Goal: Information Seeking & Learning: Check status

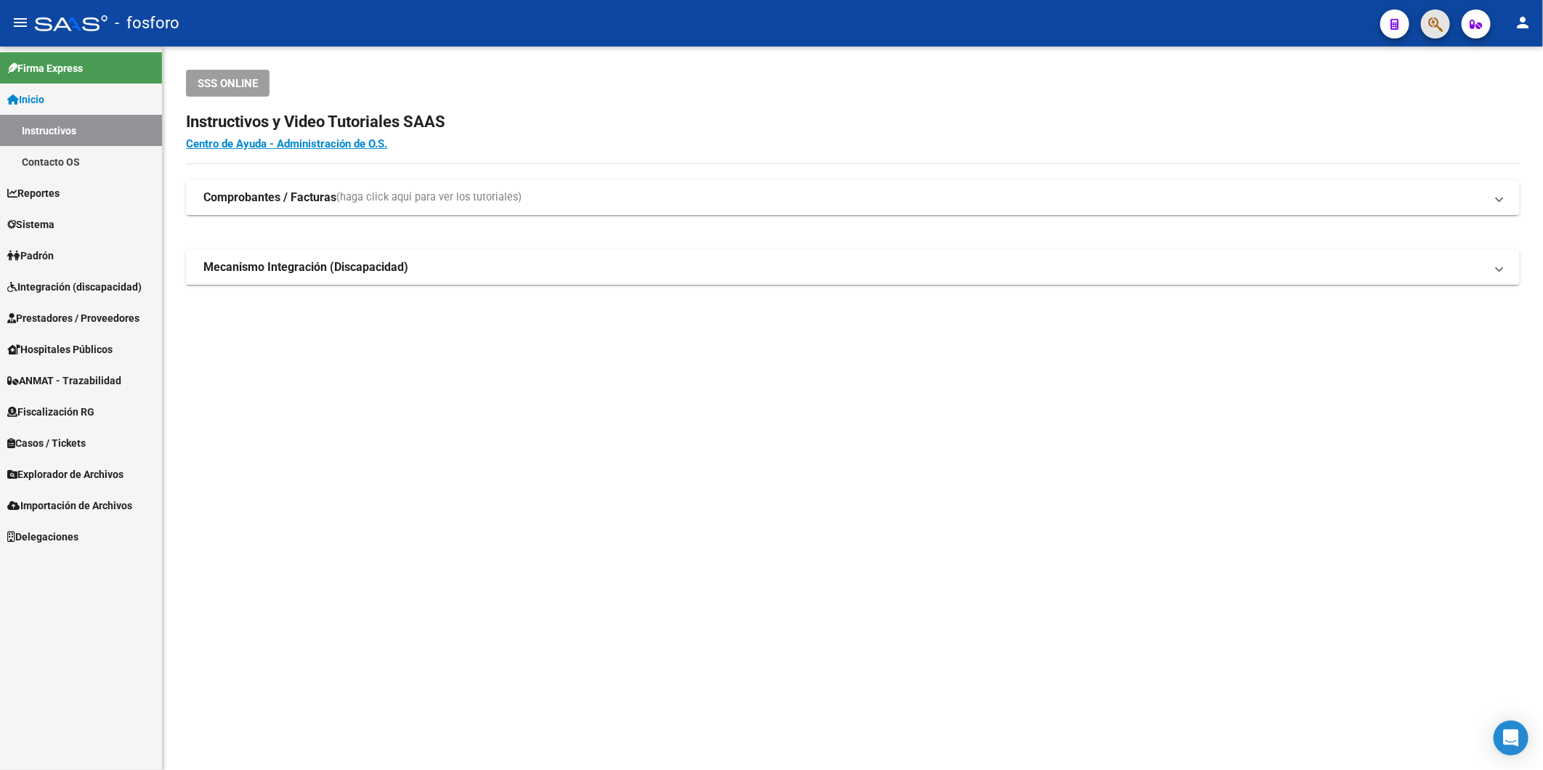
click at [1435, 38] on span "button" at bounding box center [1435, 24] width 15 height 30
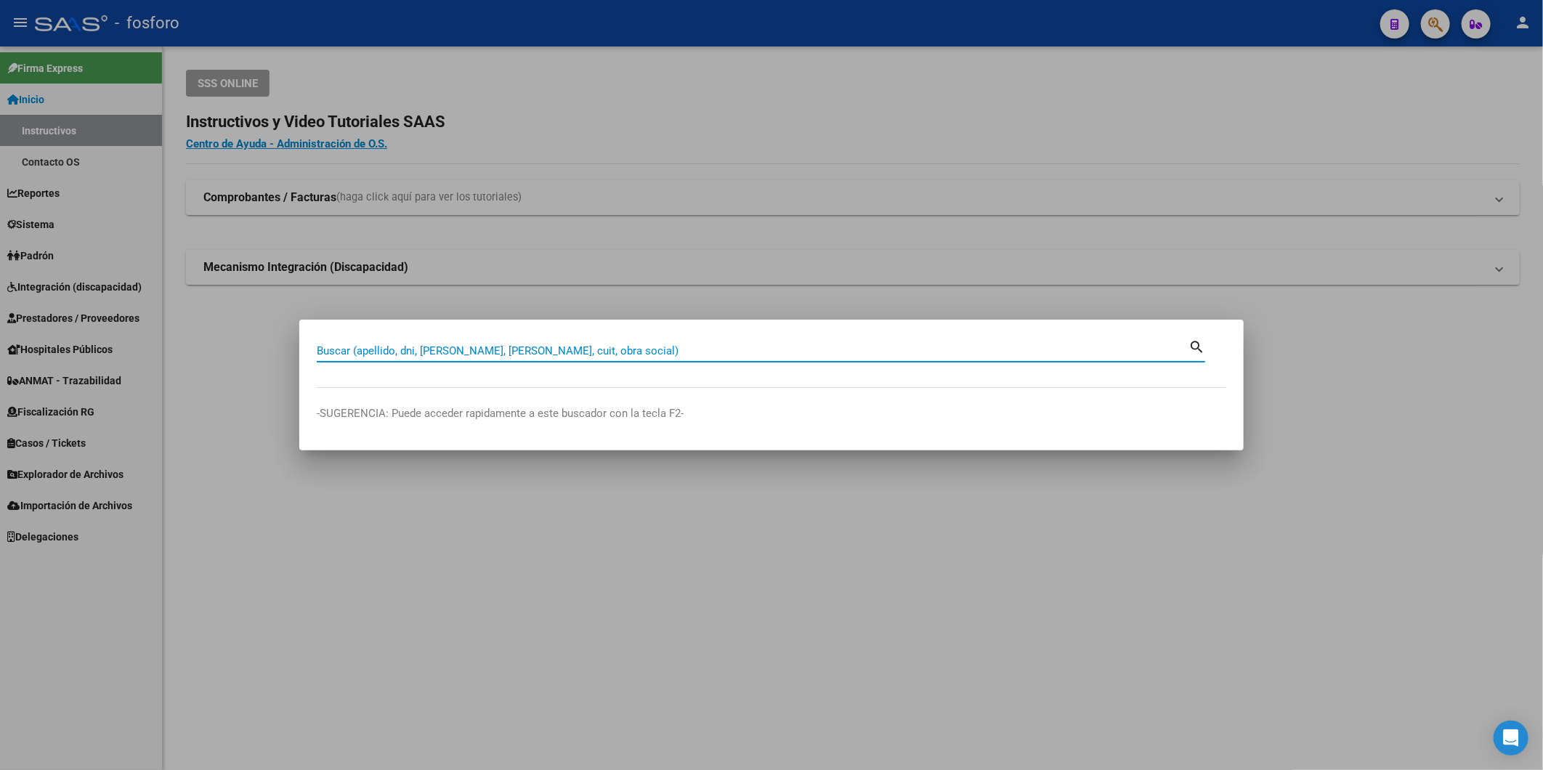
click at [494, 349] on input "Buscar (apellido, dni, [PERSON_NAME], [PERSON_NAME], cuit, obra social)" at bounding box center [753, 350] width 872 height 13
click at [522, 334] on mat-dialog-container "Buscar (apellido, dni, [PERSON_NAME], nro traspaso, cuit, obra social) search -…" at bounding box center [771, 385] width 945 height 130
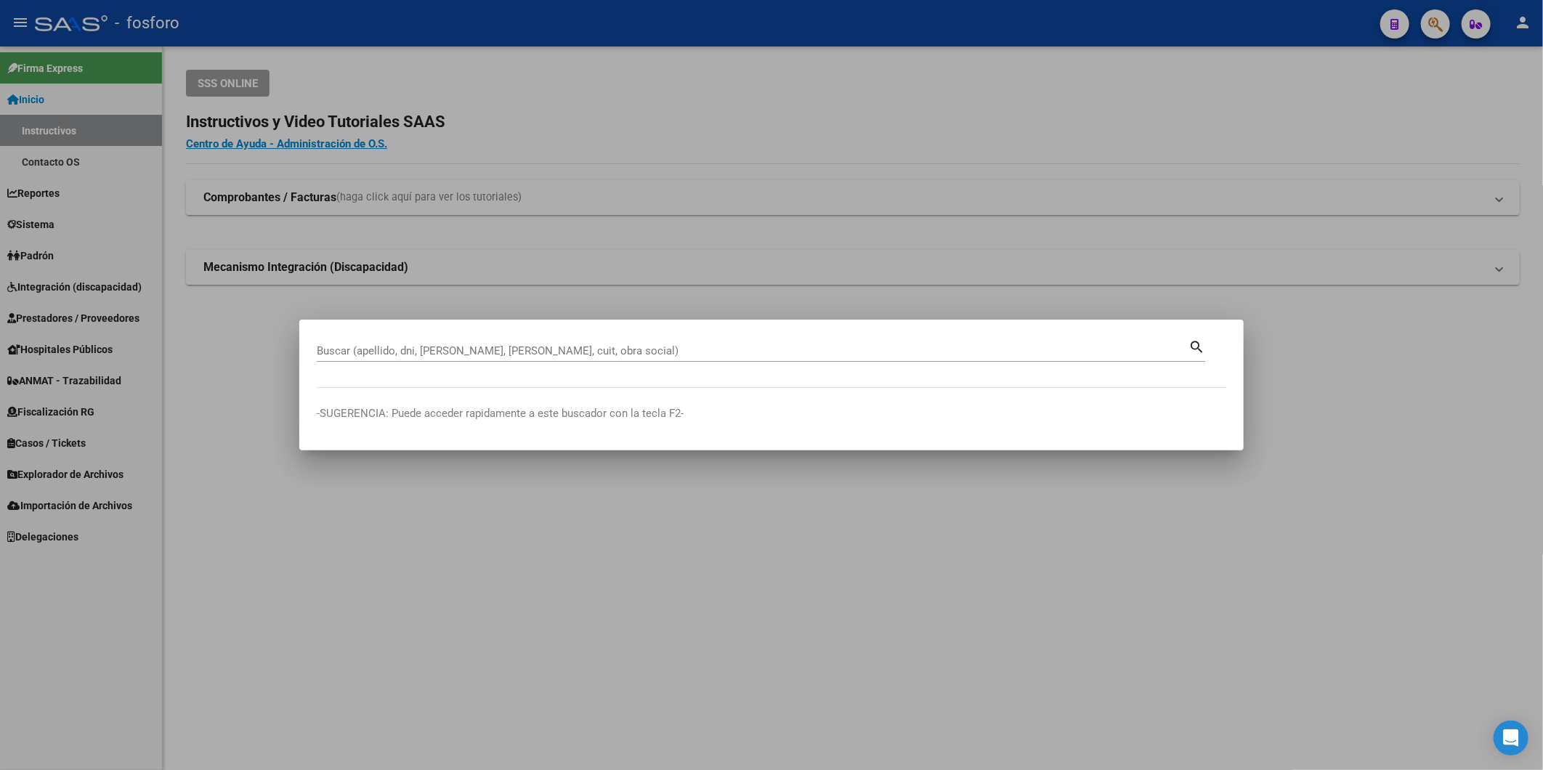
click at [521, 341] on div "Buscar (apellido, dni, [PERSON_NAME], [PERSON_NAME], cuit, obra social)" at bounding box center [753, 351] width 872 height 22
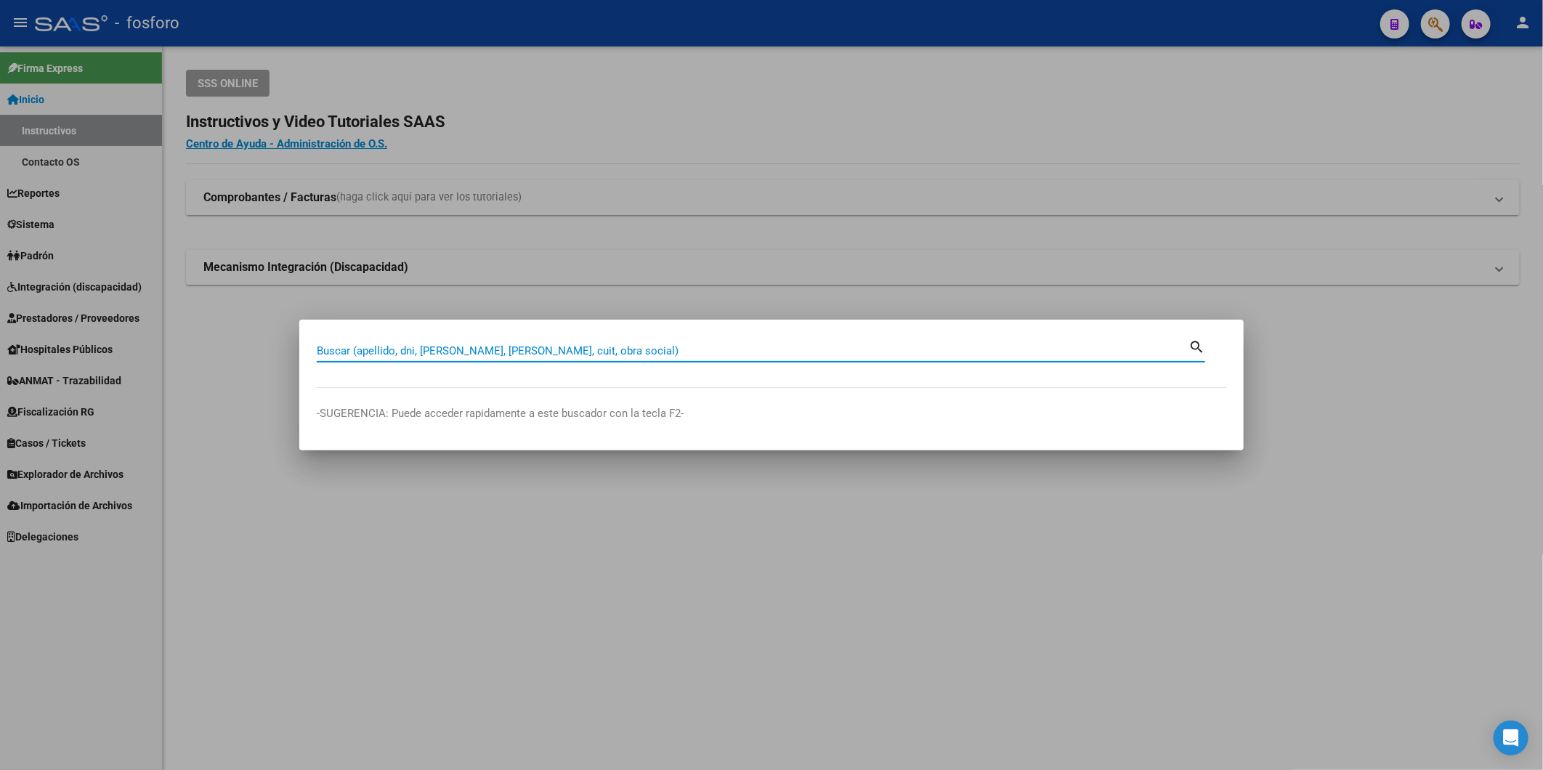
click at [521, 357] on input "Buscar (apellido, dni, [PERSON_NAME], [PERSON_NAME], cuit, obra social)" at bounding box center [753, 350] width 872 height 13
paste input "20245832398"
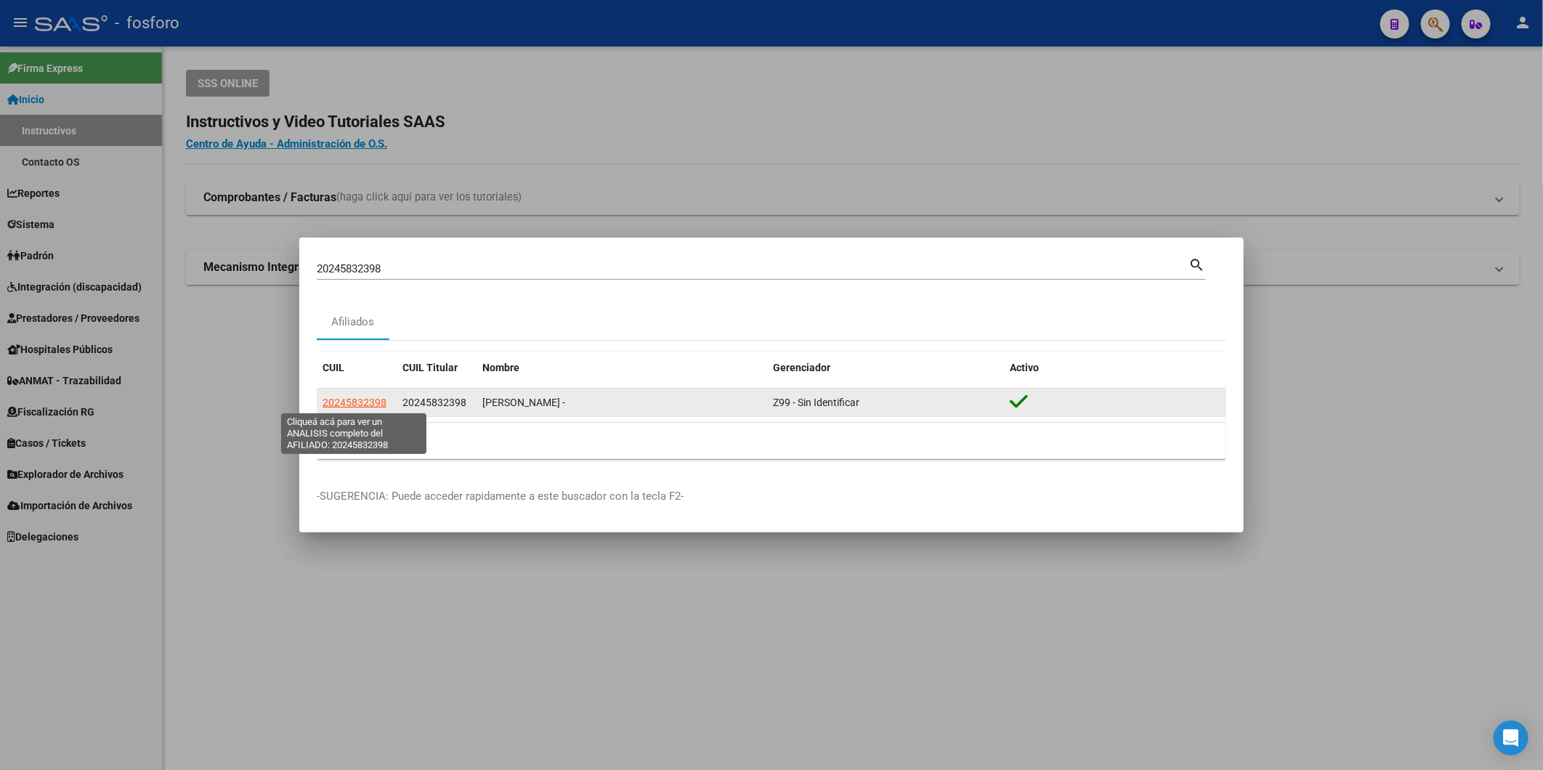
click at [367, 403] on span "20245832398" at bounding box center [355, 403] width 64 height 12
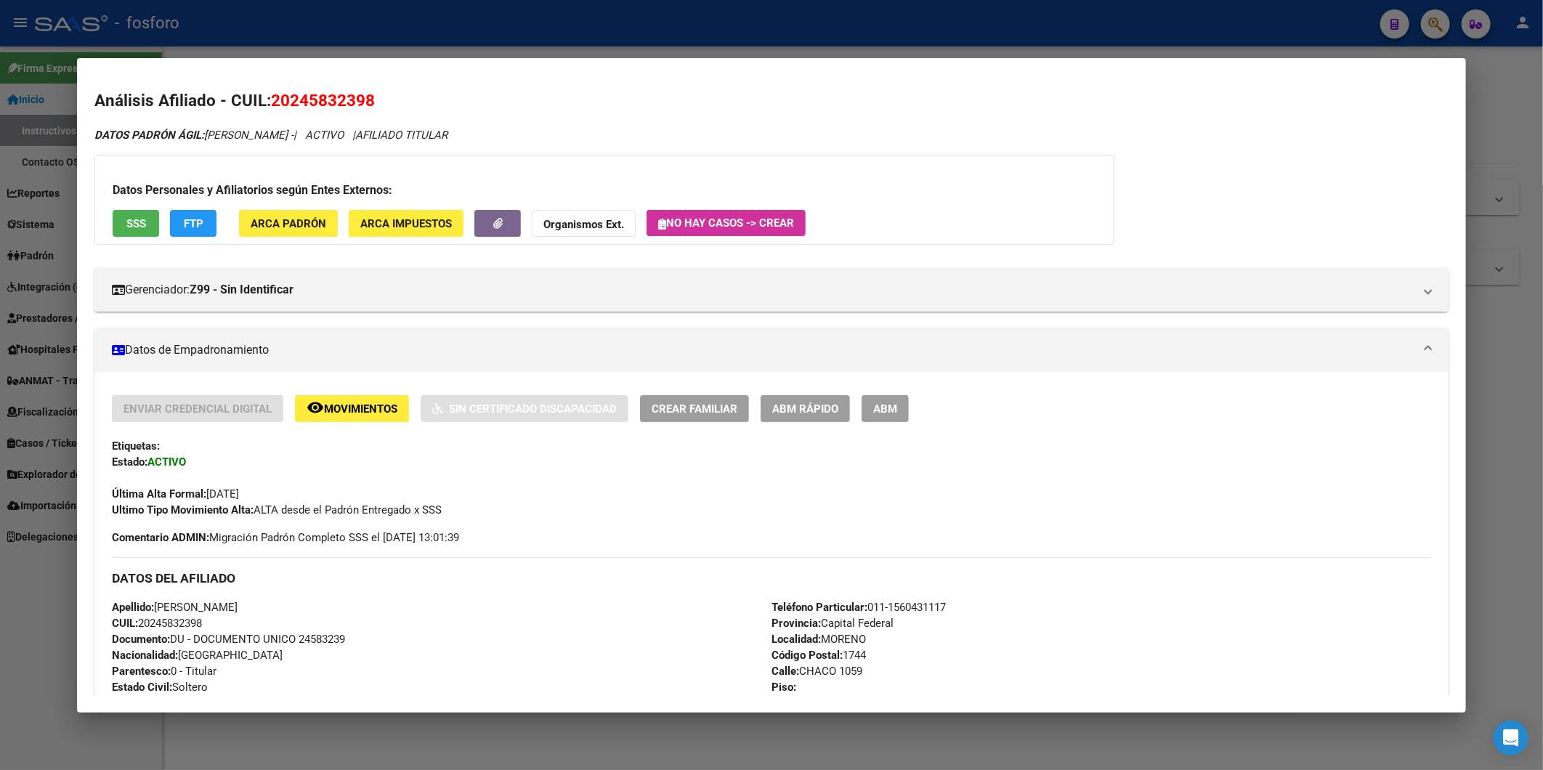
click at [1510, 144] on div at bounding box center [771, 385] width 1543 height 770
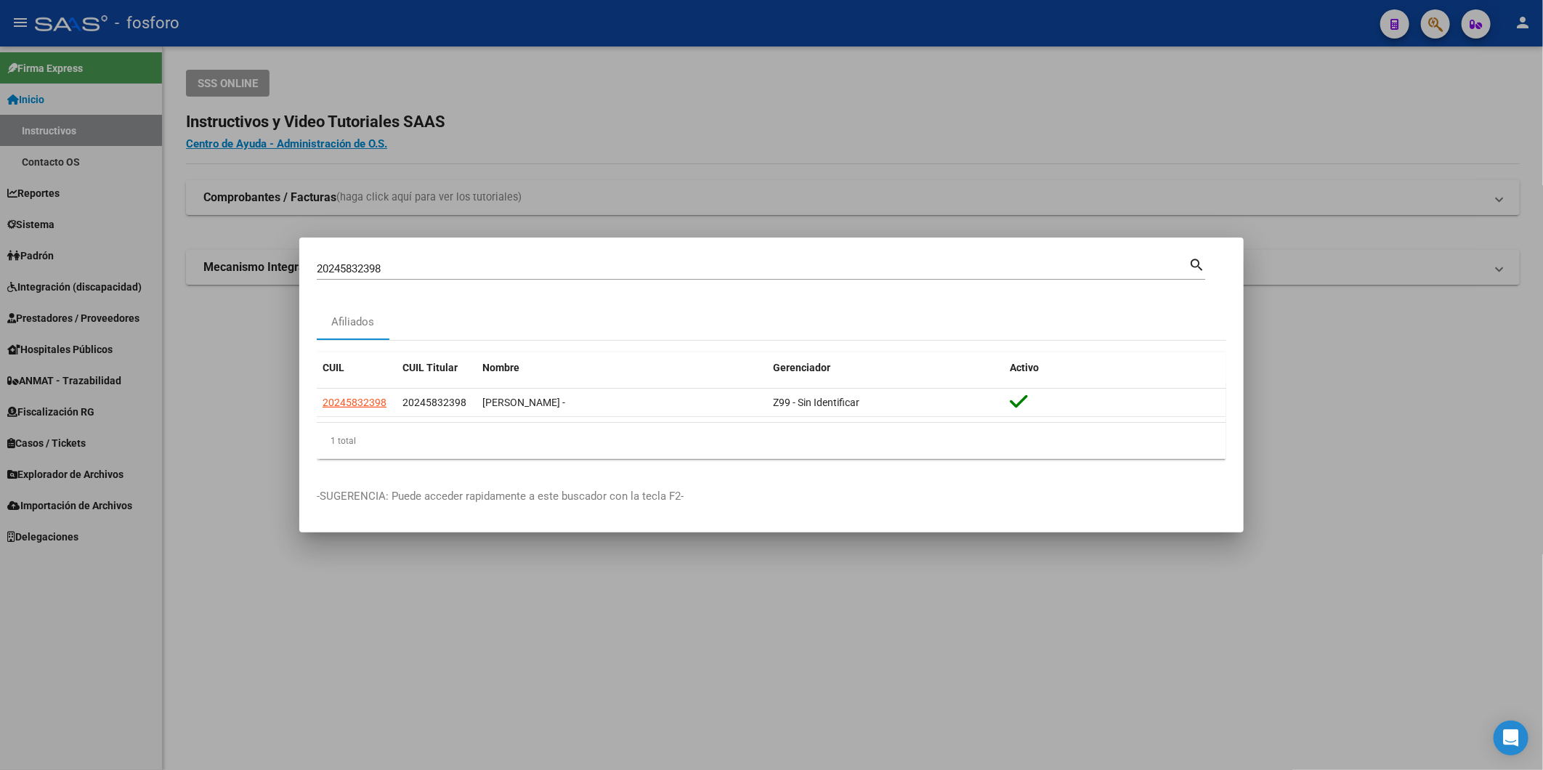
drag, startPoint x: 395, startPoint y: 265, endPoint x: -4, endPoint y: 225, distance: 400.9
click at [0, 225] on html "menu - fosforo person Firma Express Inicio Instructivos Contacto OS Reportes In…" at bounding box center [771, 385] width 1543 height 770
paste input "-39714835-2"
type input "20397148352"
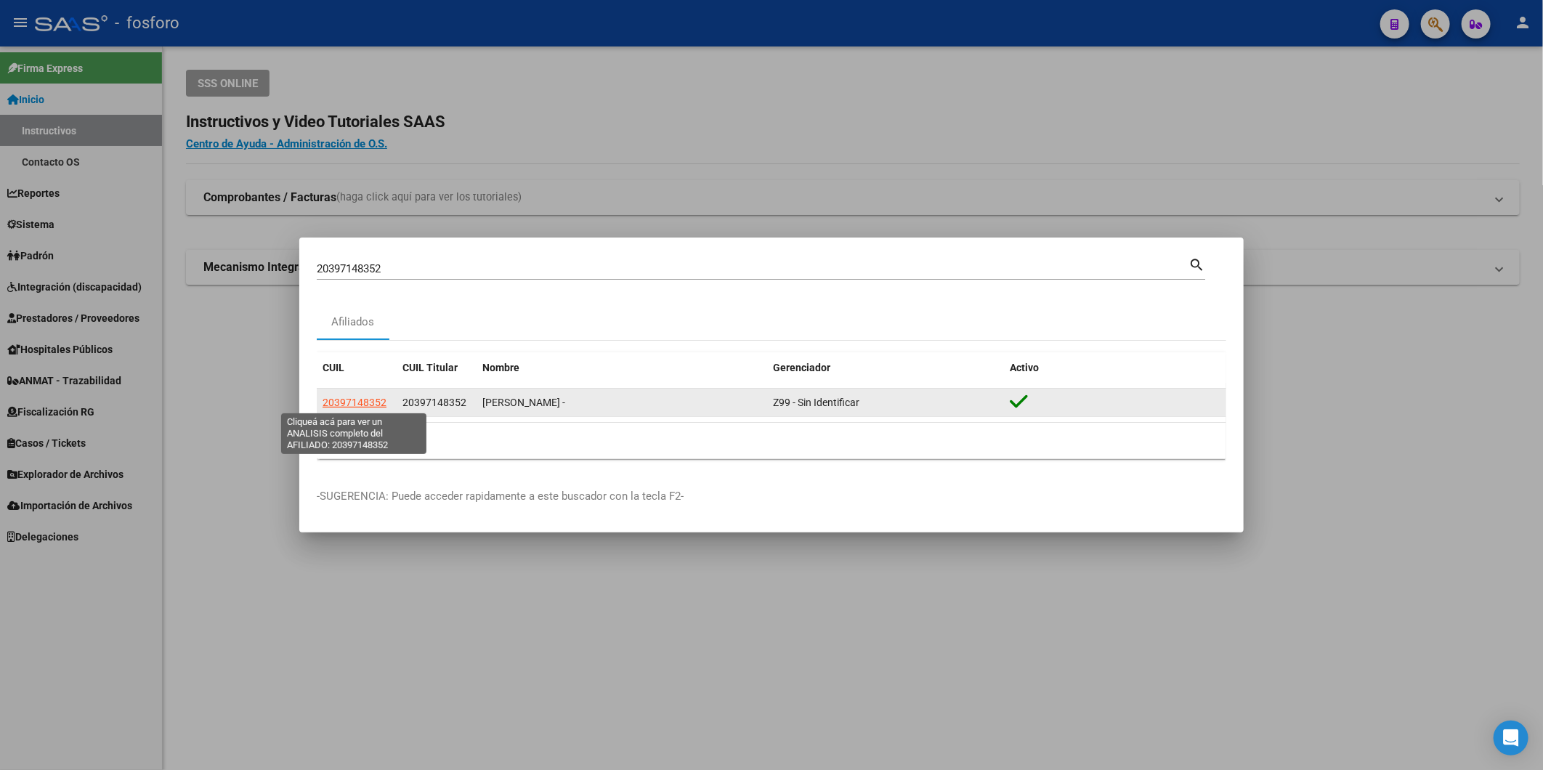
click at [375, 403] on span "20397148352" at bounding box center [355, 403] width 64 height 12
type textarea "20397148352"
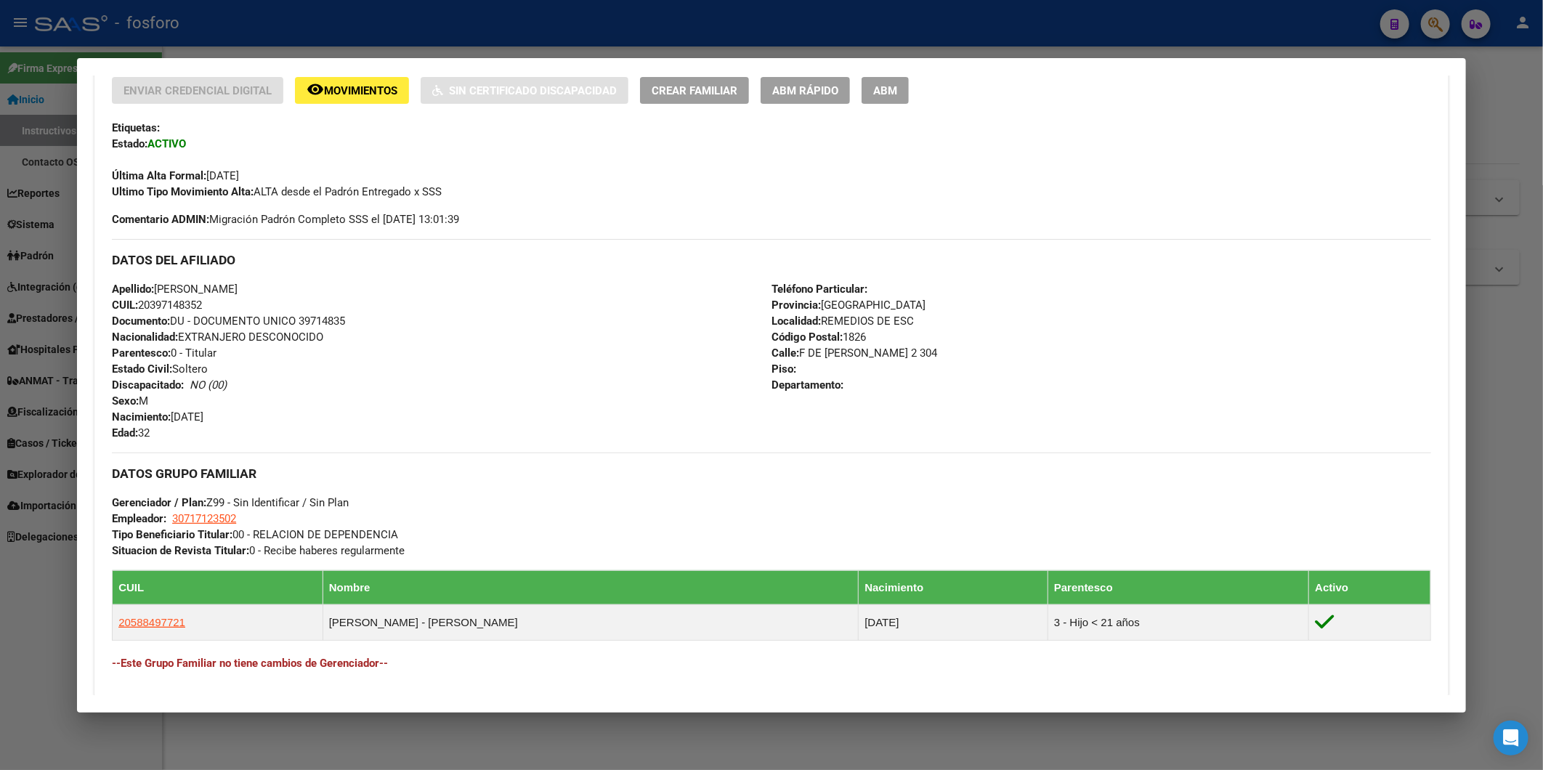
scroll to position [536, 0]
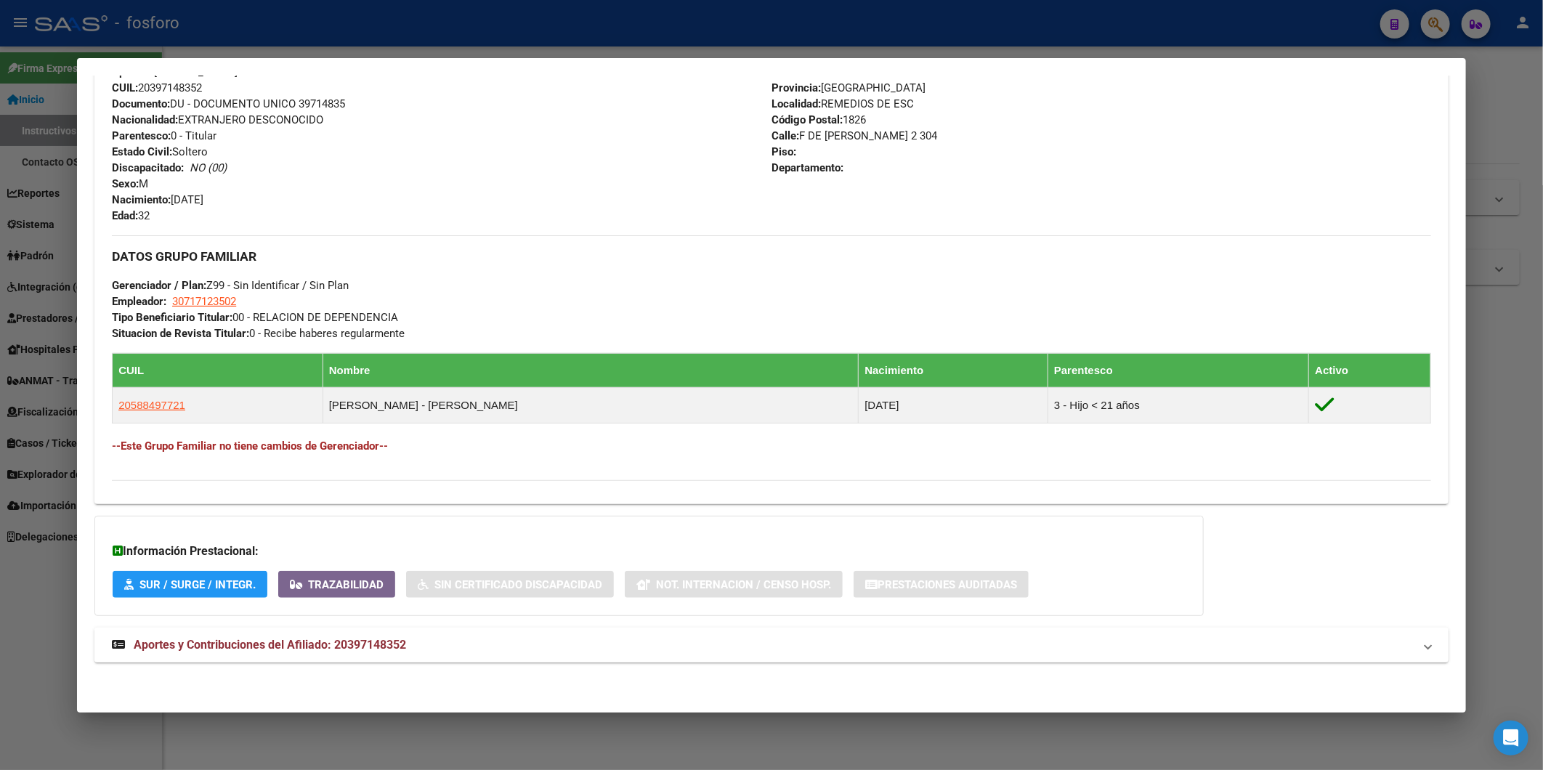
click at [485, 655] on mat-expansion-panel-header "Aportes y Contribuciones del Afiliado: 20397148352" at bounding box center [771, 645] width 1354 height 35
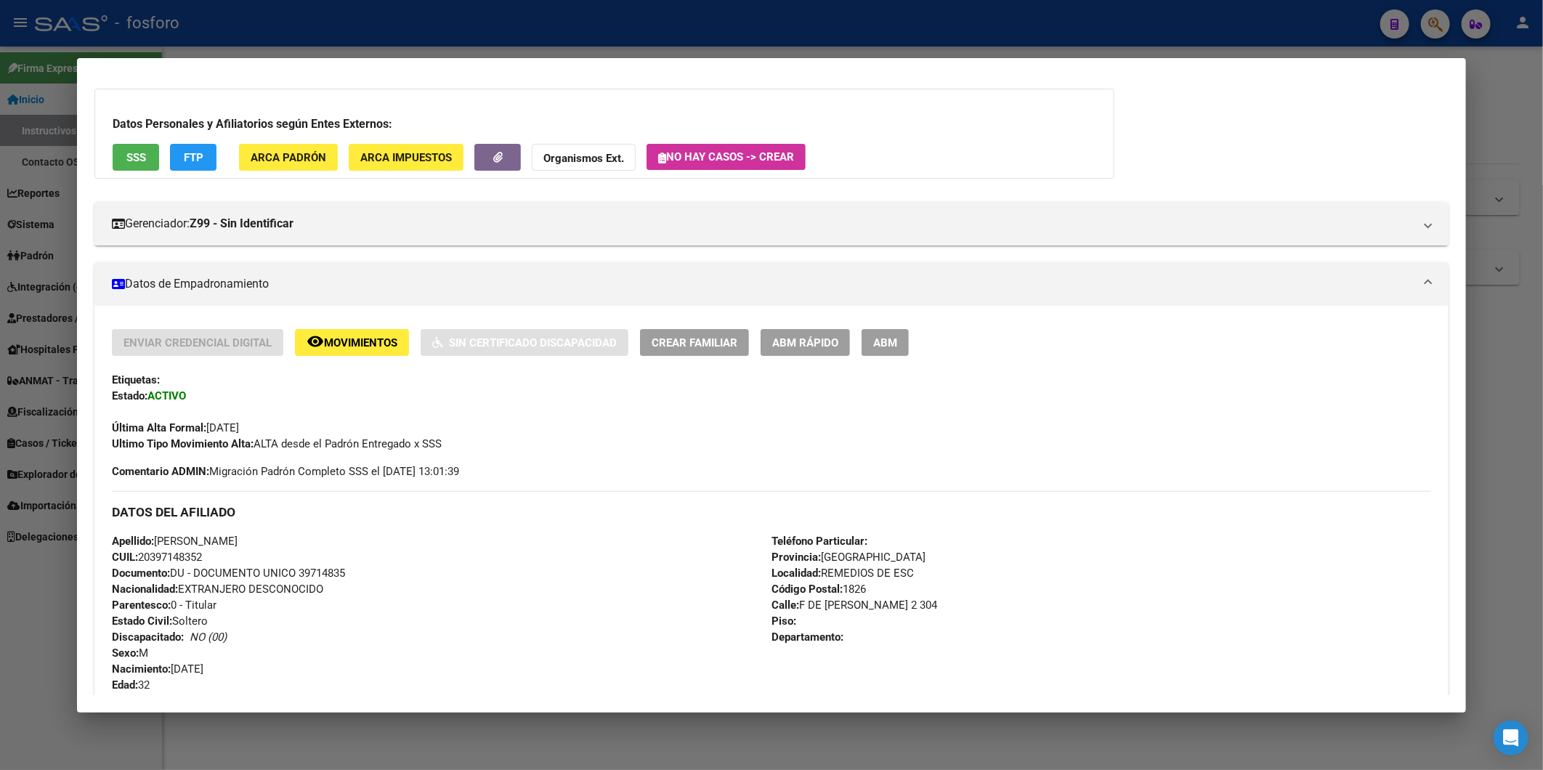
scroll to position [0, 0]
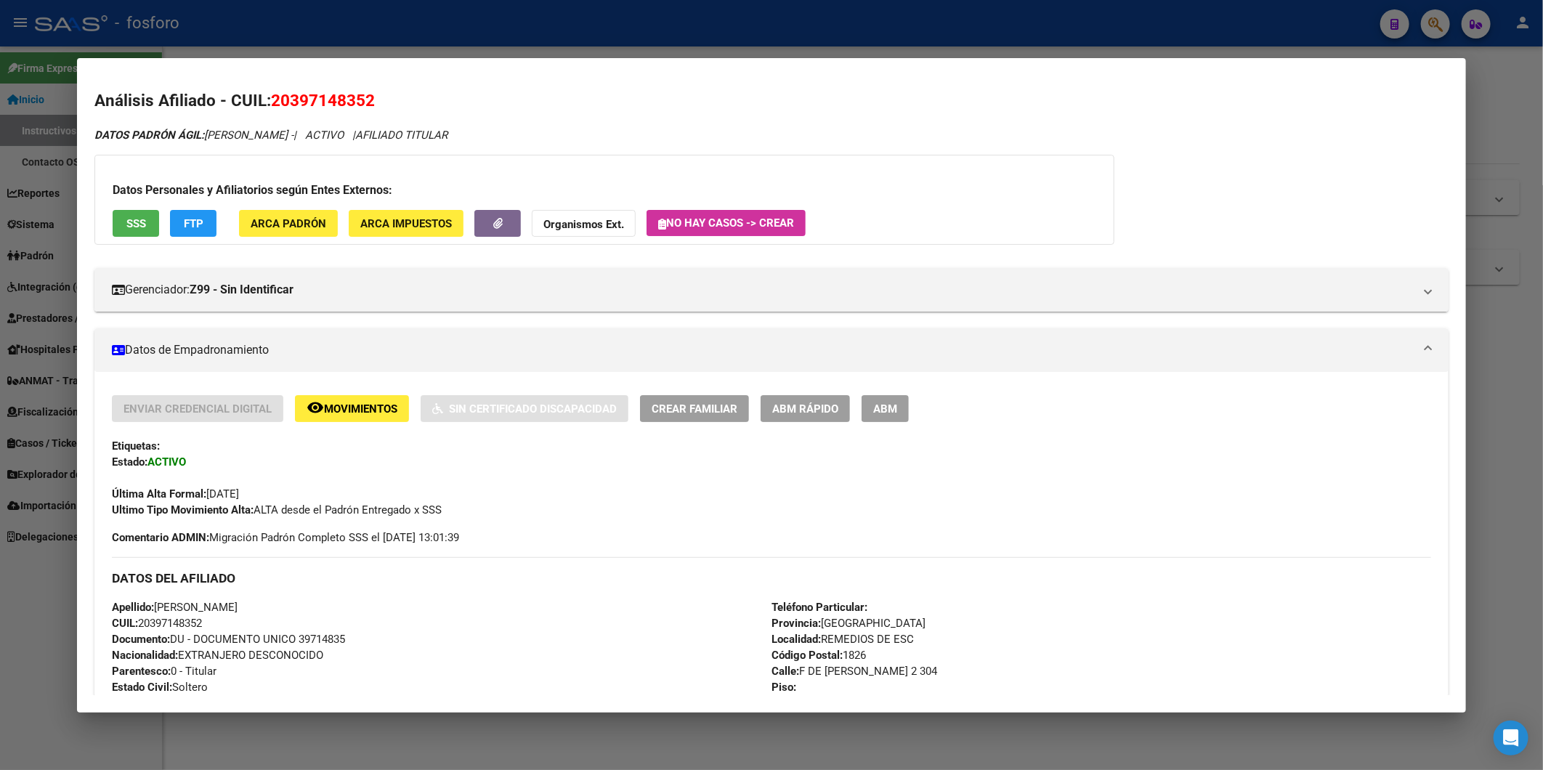
click at [1499, 228] on div at bounding box center [771, 385] width 1543 height 770
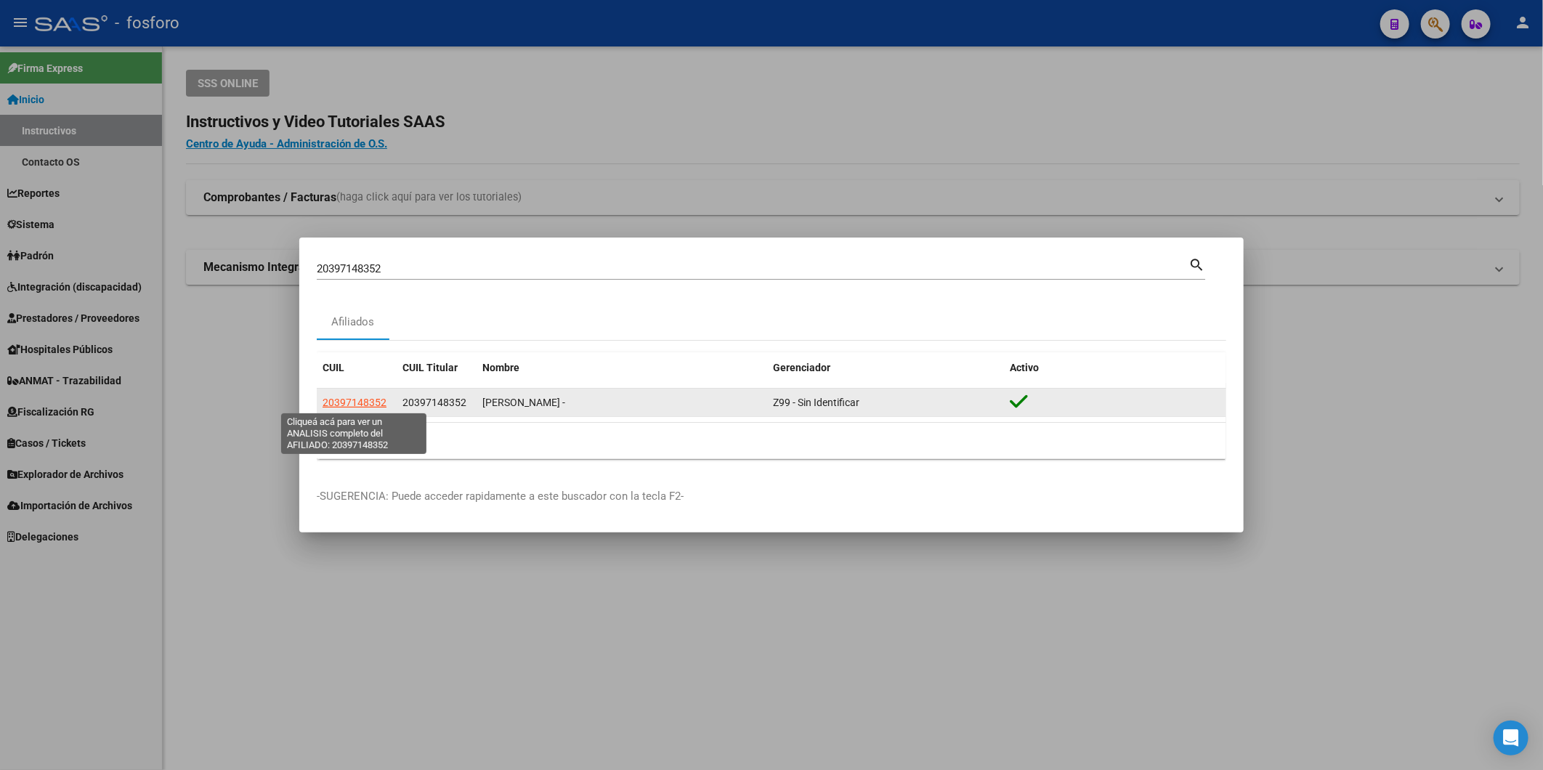
click at [328, 403] on span "20397148352" at bounding box center [355, 403] width 64 height 12
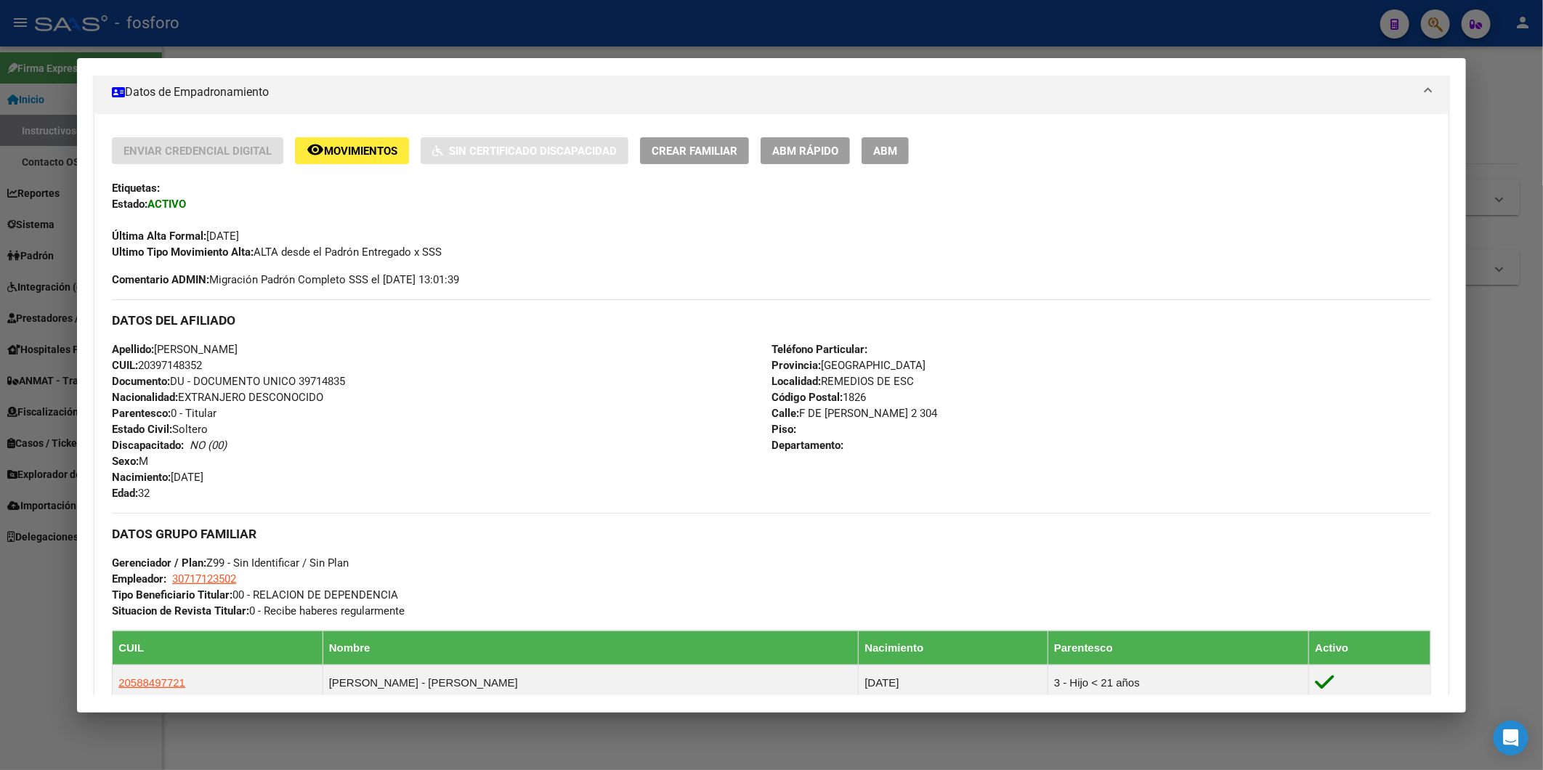
scroll to position [243, 0]
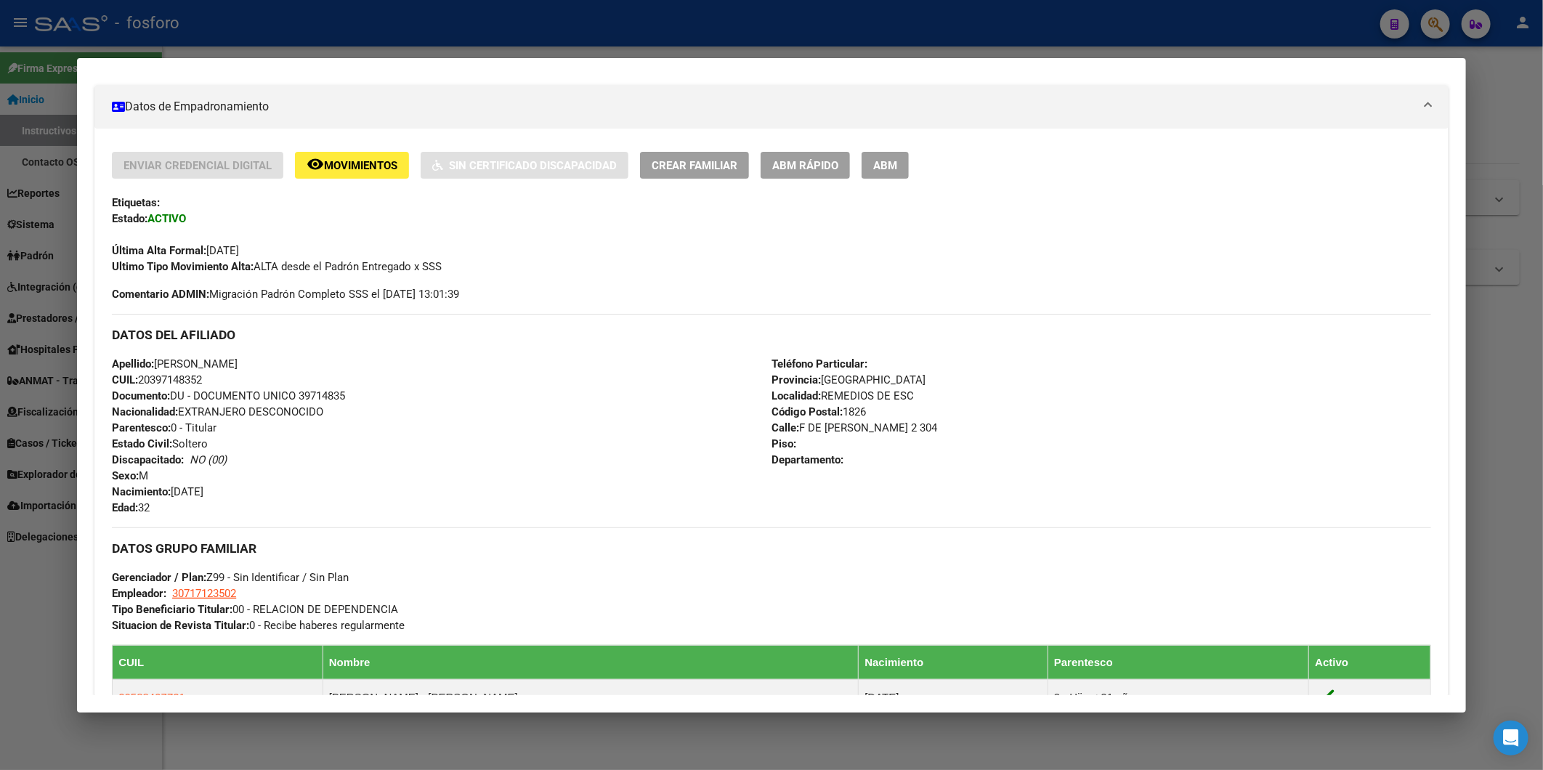
click at [336, 135] on div "Enviar Credencial Digital remove_red_eye Movimientos Sin Certificado Discapacid…" at bounding box center [771, 463] width 1354 height 668
click at [334, 159] on span "Movimientos" at bounding box center [360, 165] width 73 height 13
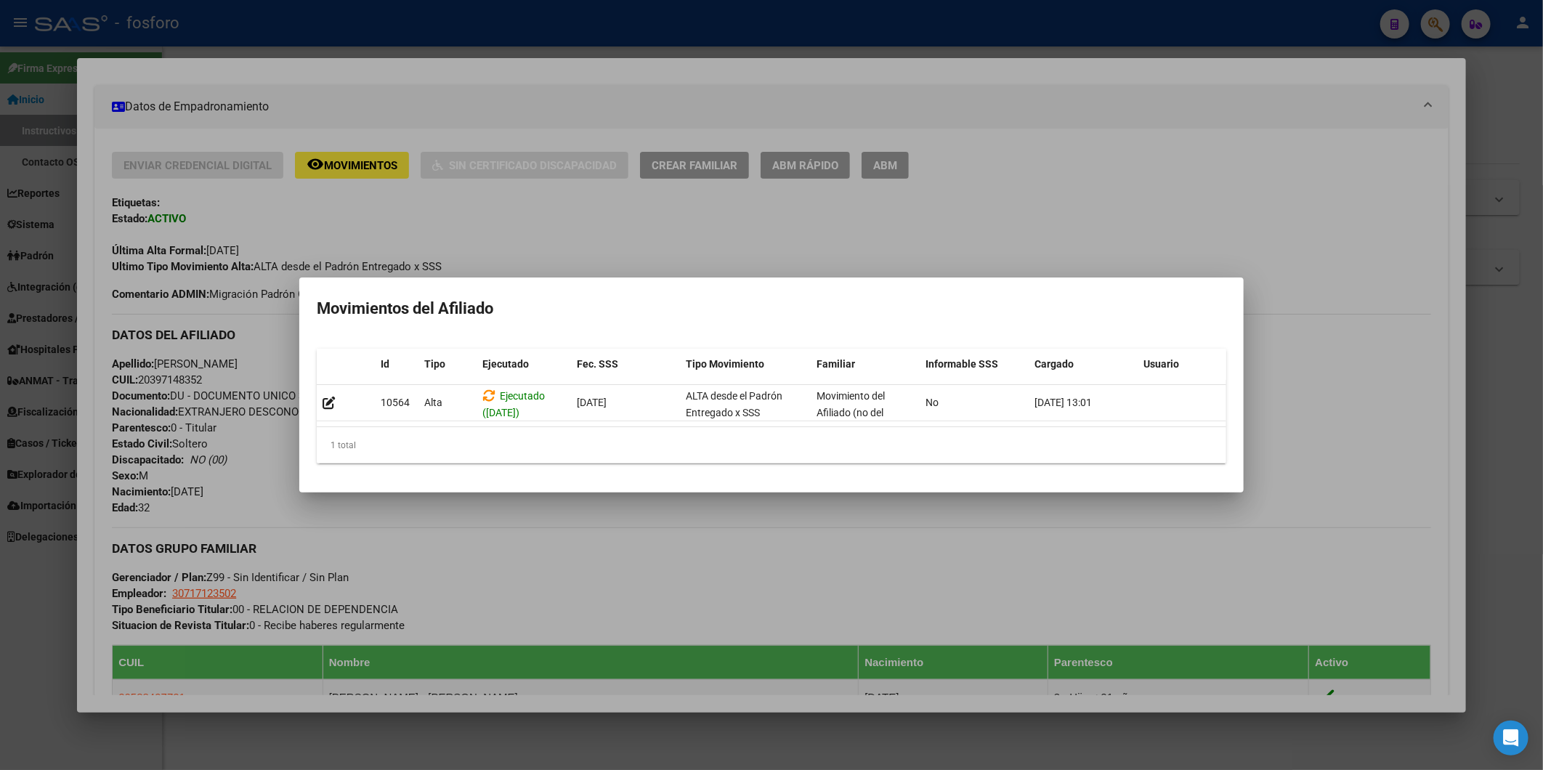
click at [1268, 201] on div at bounding box center [771, 385] width 1543 height 770
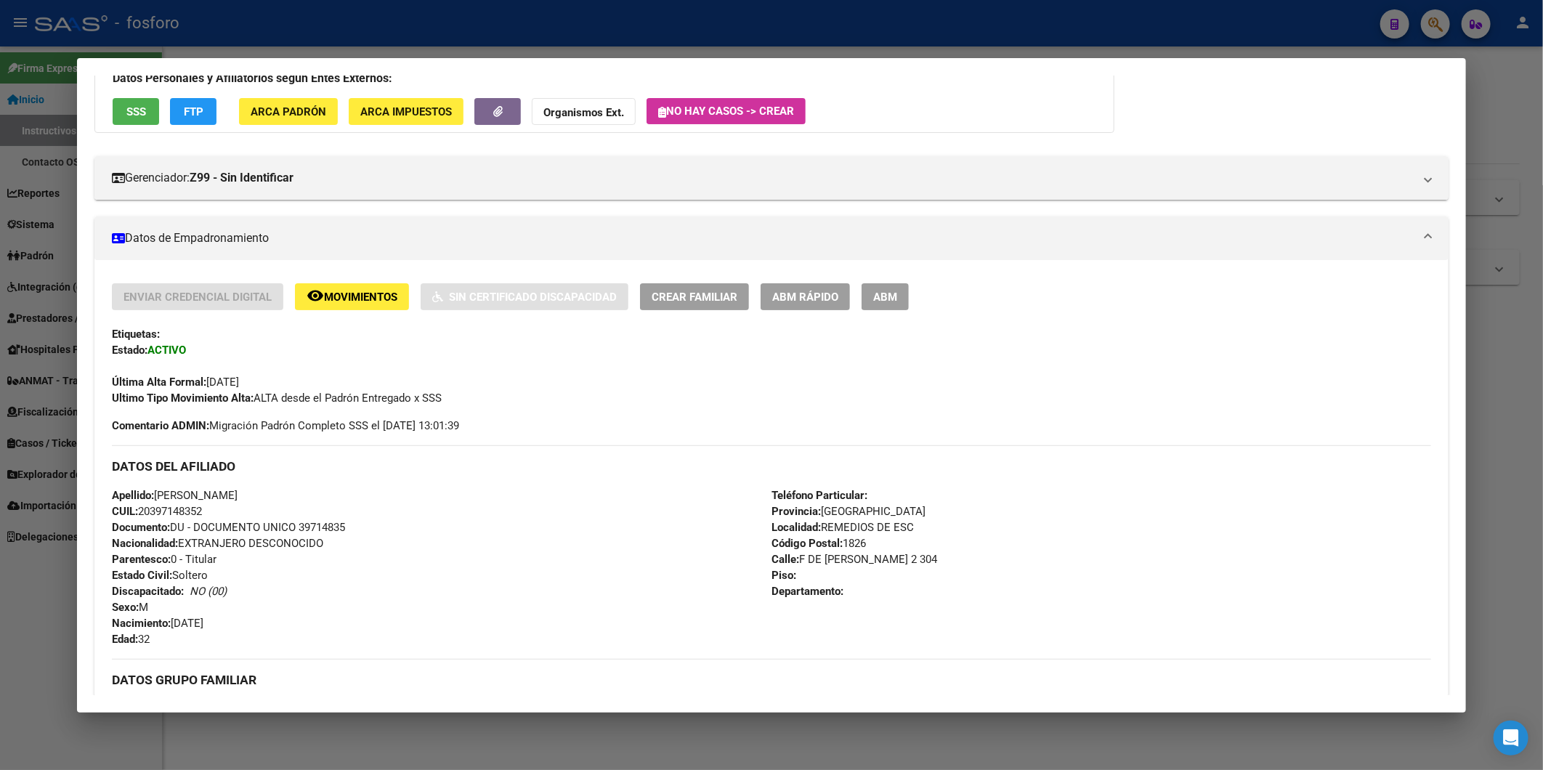
scroll to position [0, 0]
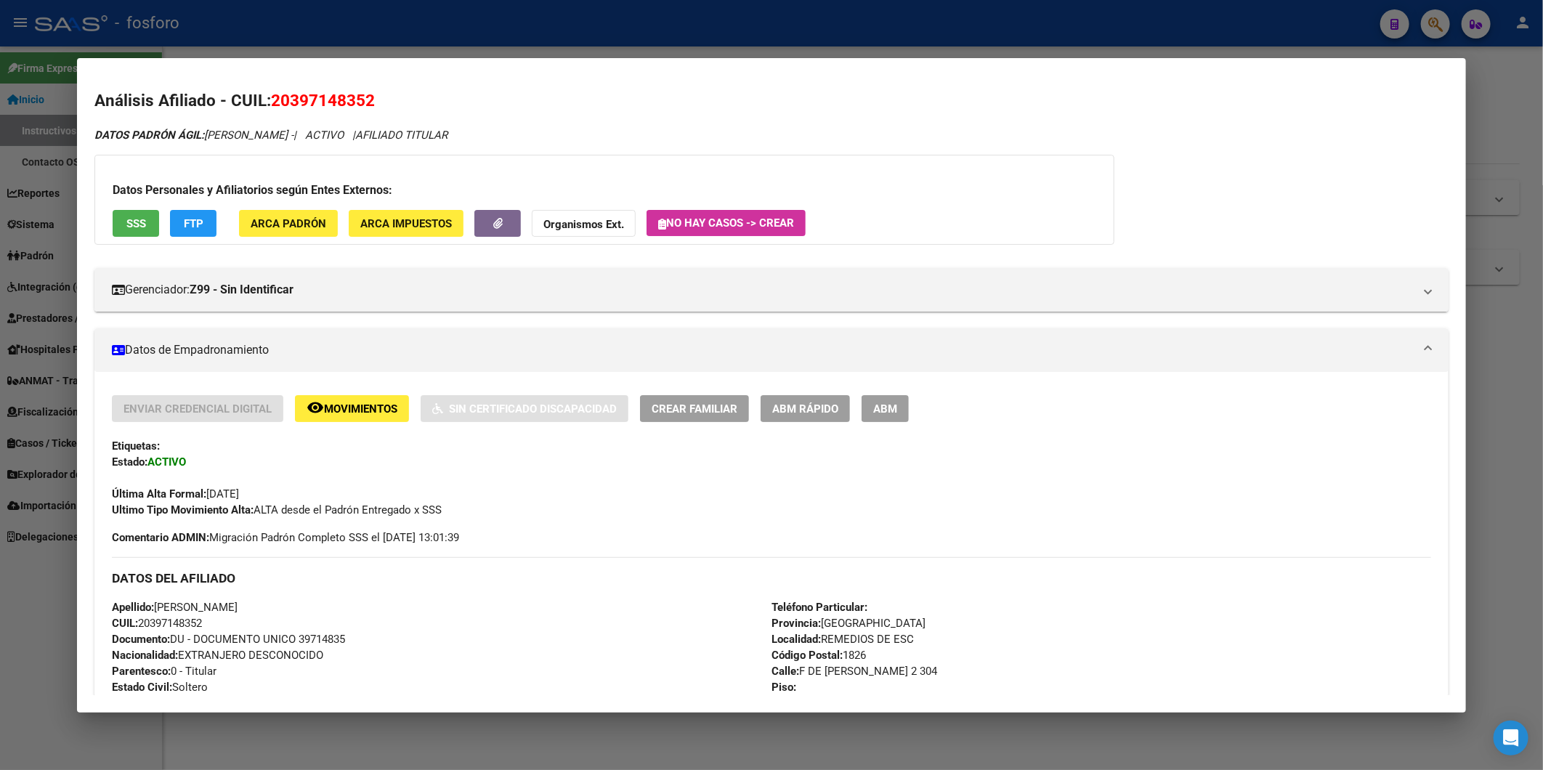
click at [1526, 207] on div at bounding box center [771, 385] width 1543 height 770
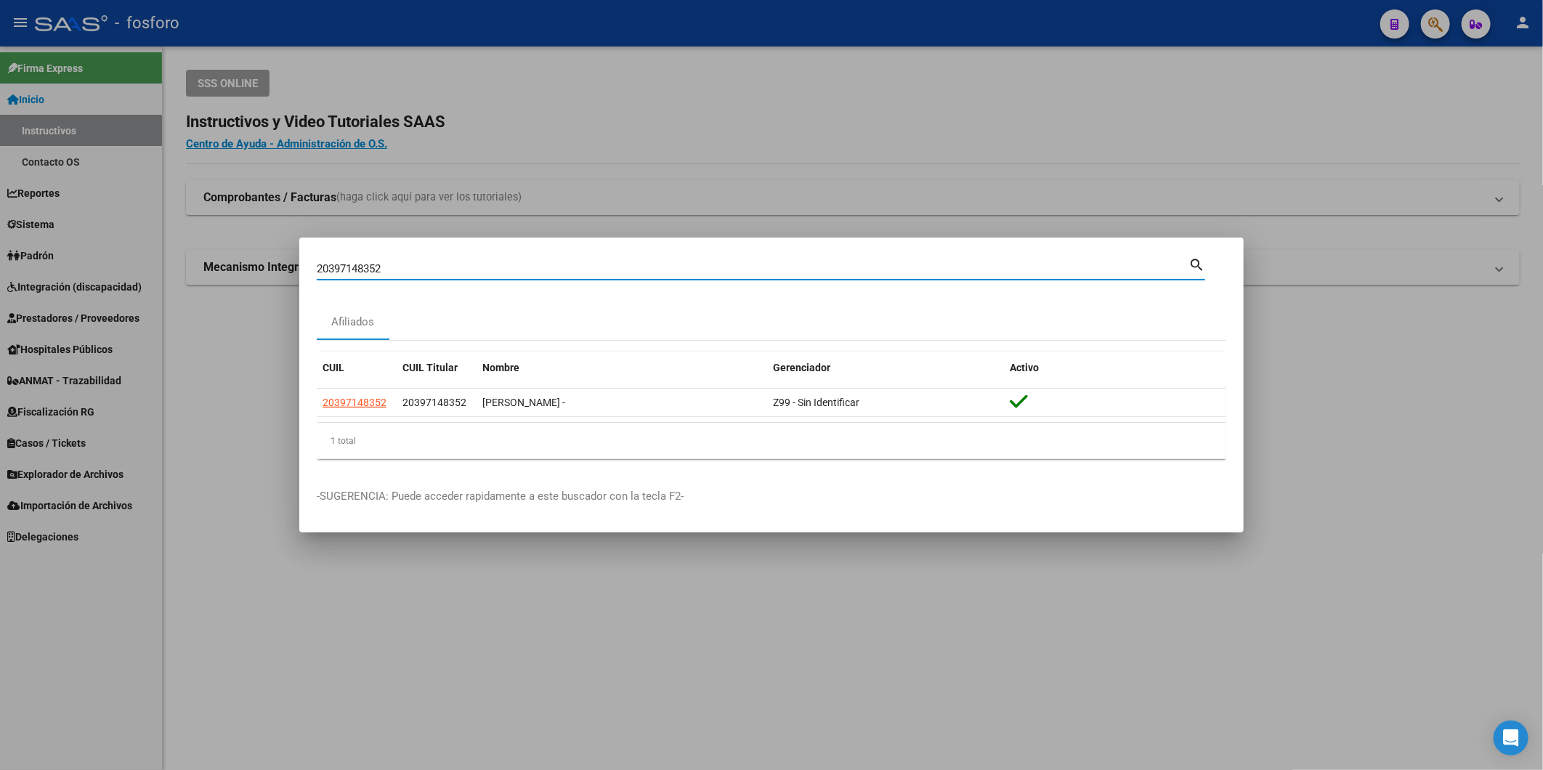
drag, startPoint x: 488, startPoint y: 270, endPoint x: 6, endPoint y: 252, distance: 482.7
click at [24, 251] on div "20397148352 Buscar (apellido, dni, cuil, nro traspaso, cuit, obra social) searc…" at bounding box center [771, 385] width 1543 height 770
click at [206, 466] on div at bounding box center [771, 385] width 1543 height 770
